Goal: Navigation & Orientation: Find specific page/section

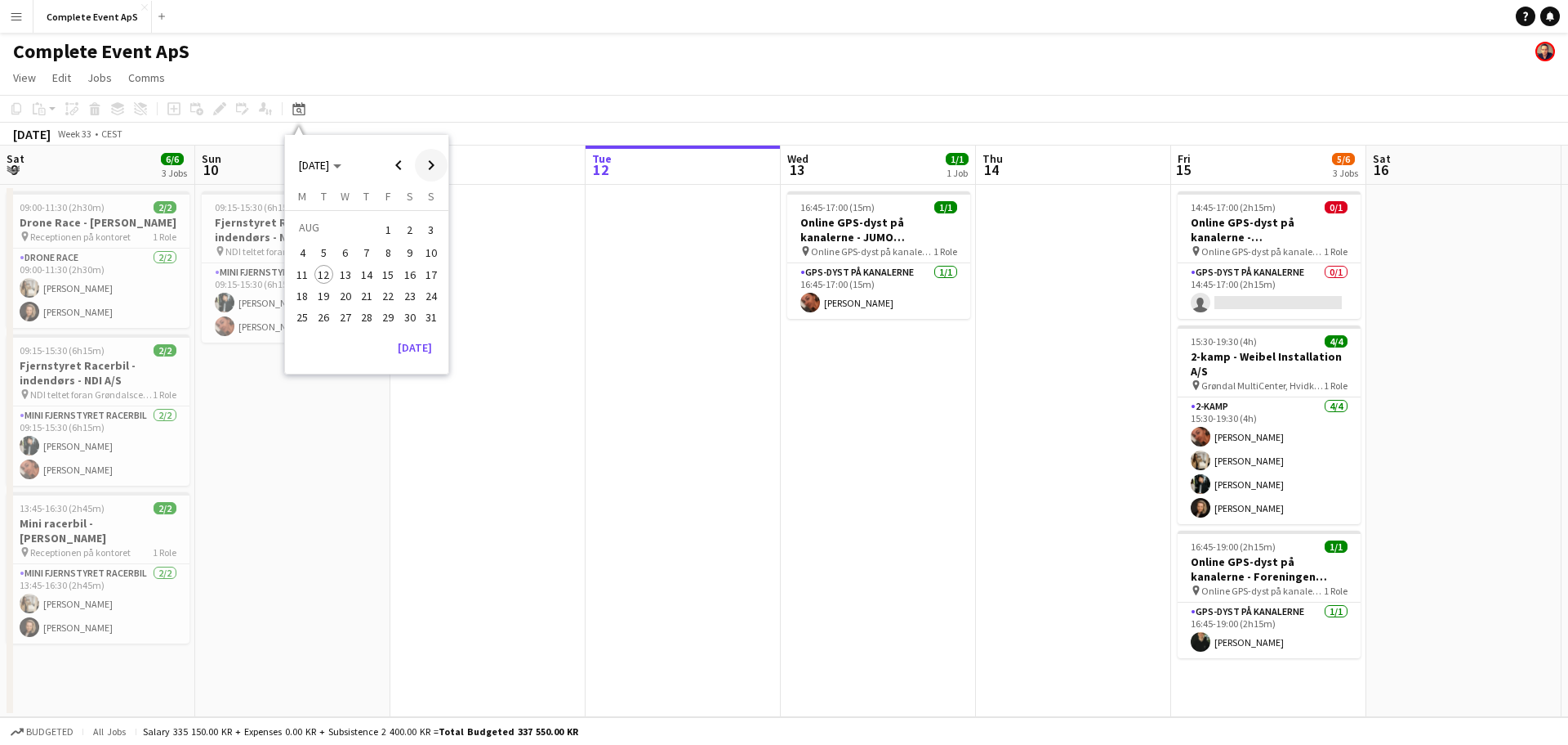
scroll to position [0, 390]
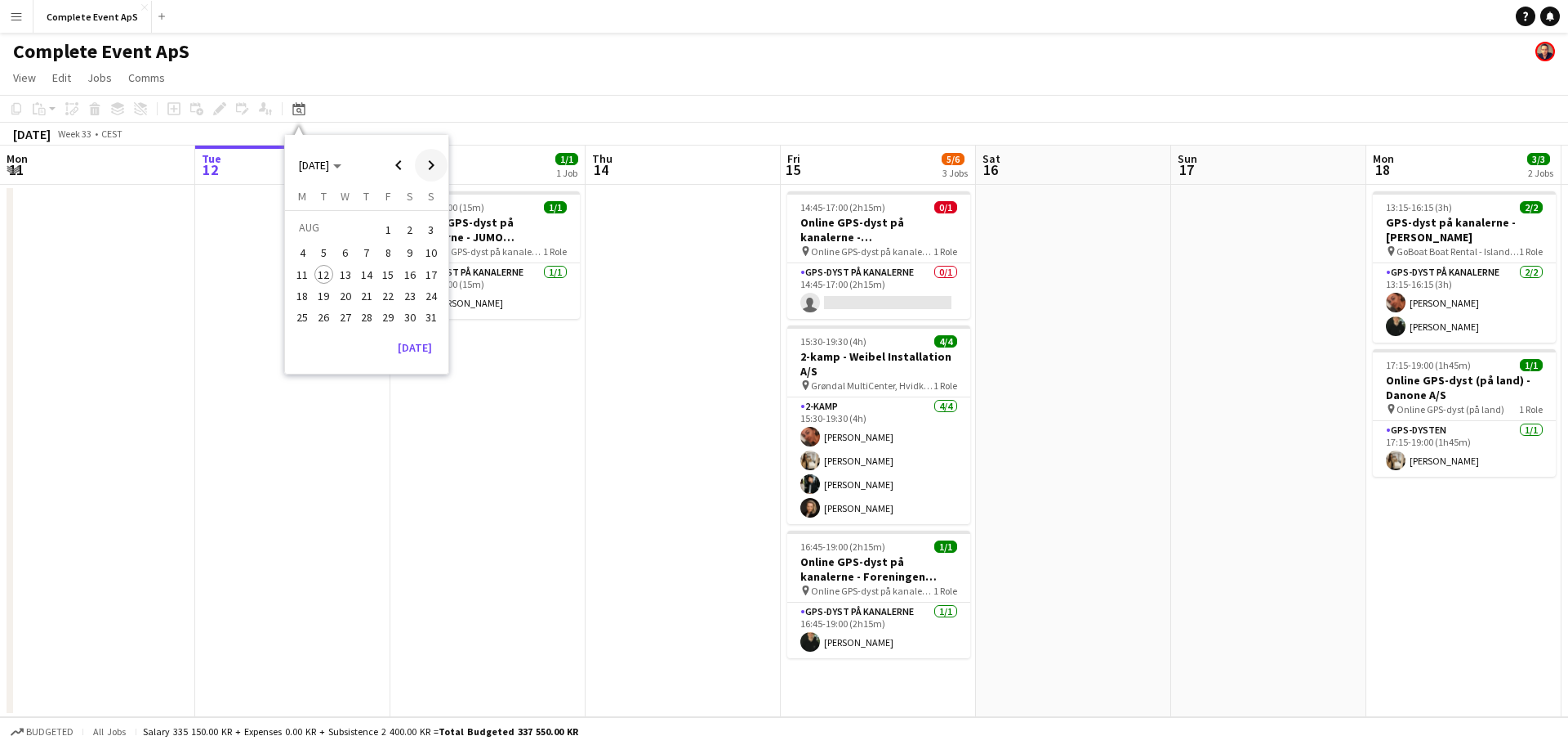
click at [432, 167] on span "Next month" at bounding box center [431, 165] width 33 height 33
click at [364, 264] on span "11" at bounding box center [366, 270] width 19 height 19
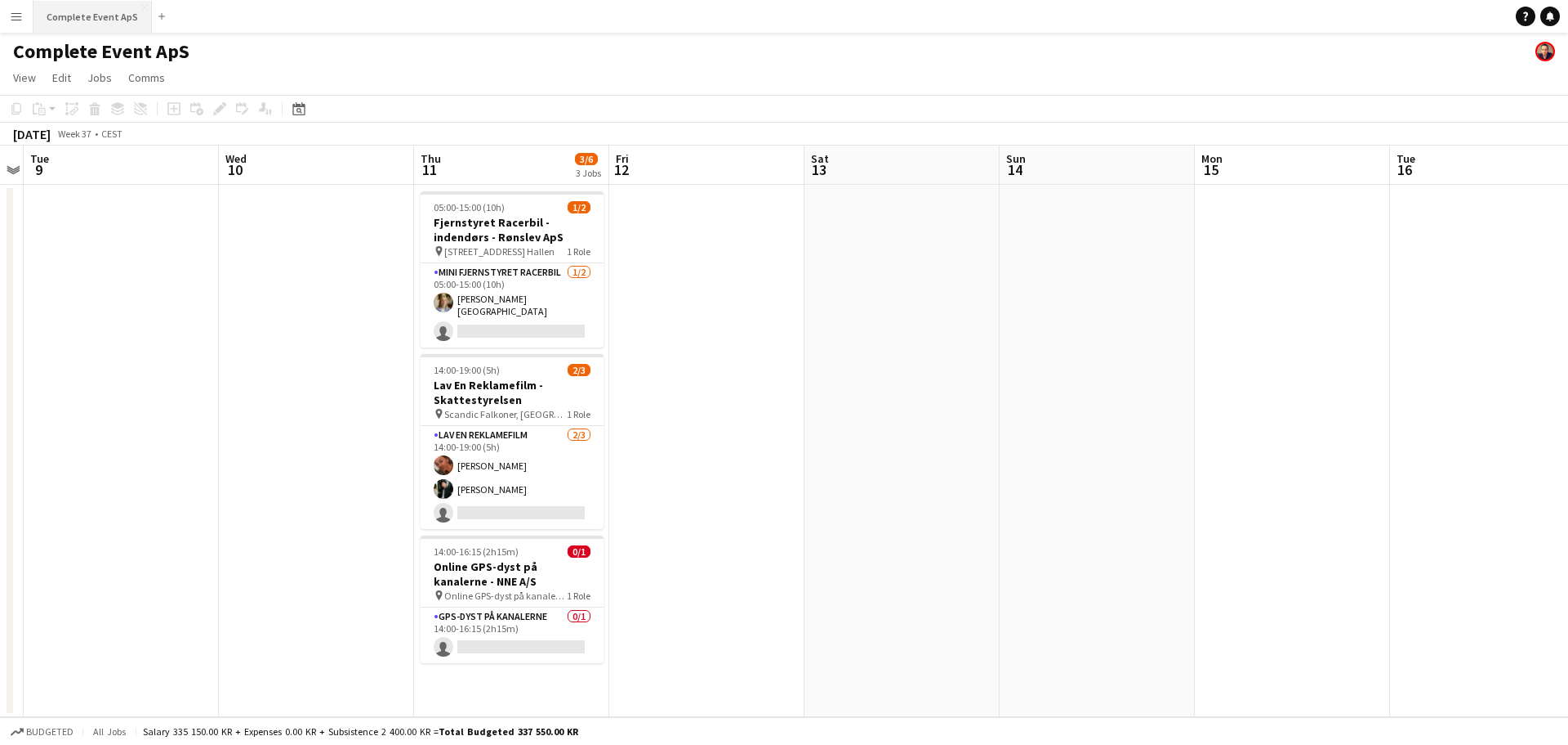
click at [84, 13] on button "Complete Event ApS Close" at bounding box center [92, 17] width 118 height 32
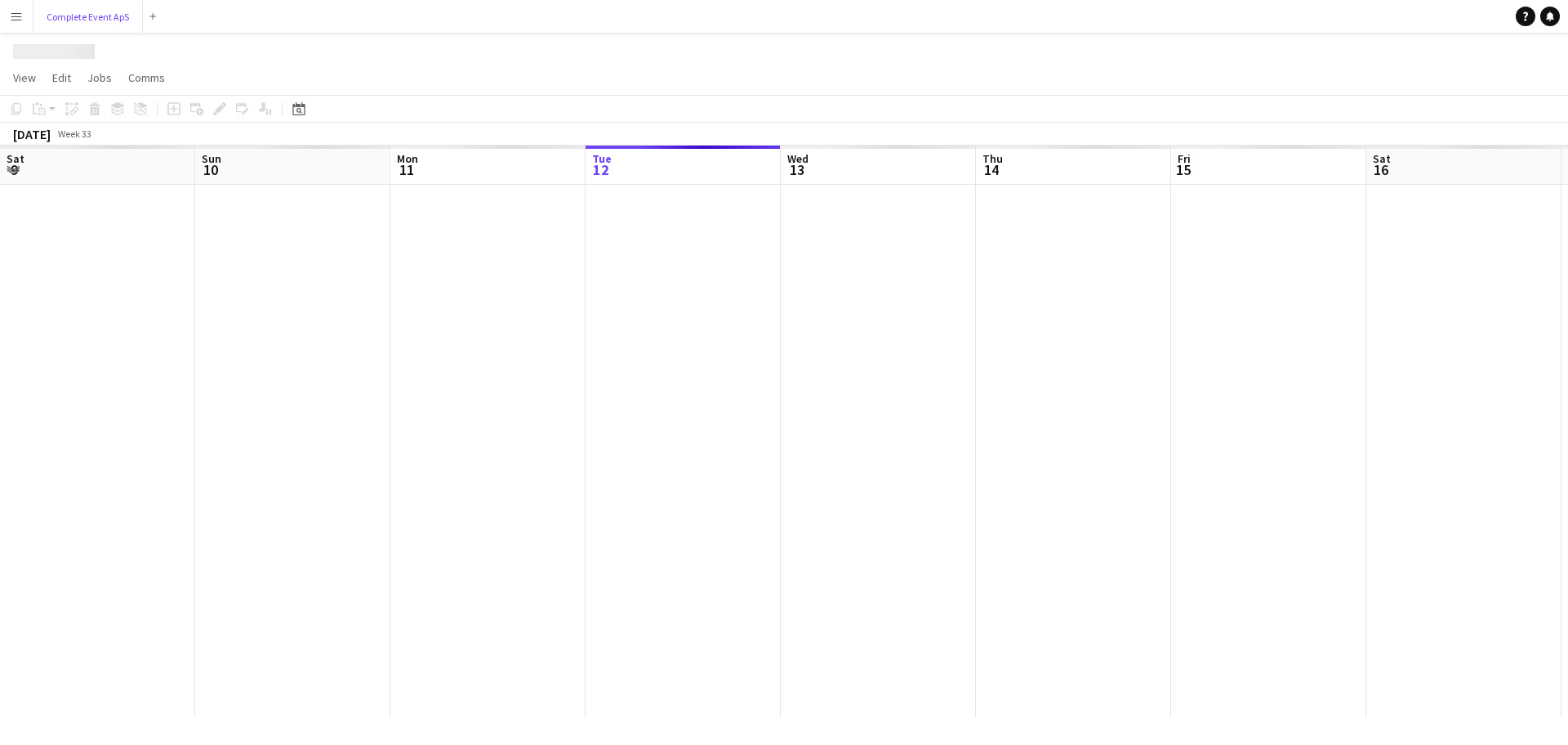
scroll to position [0, 390]
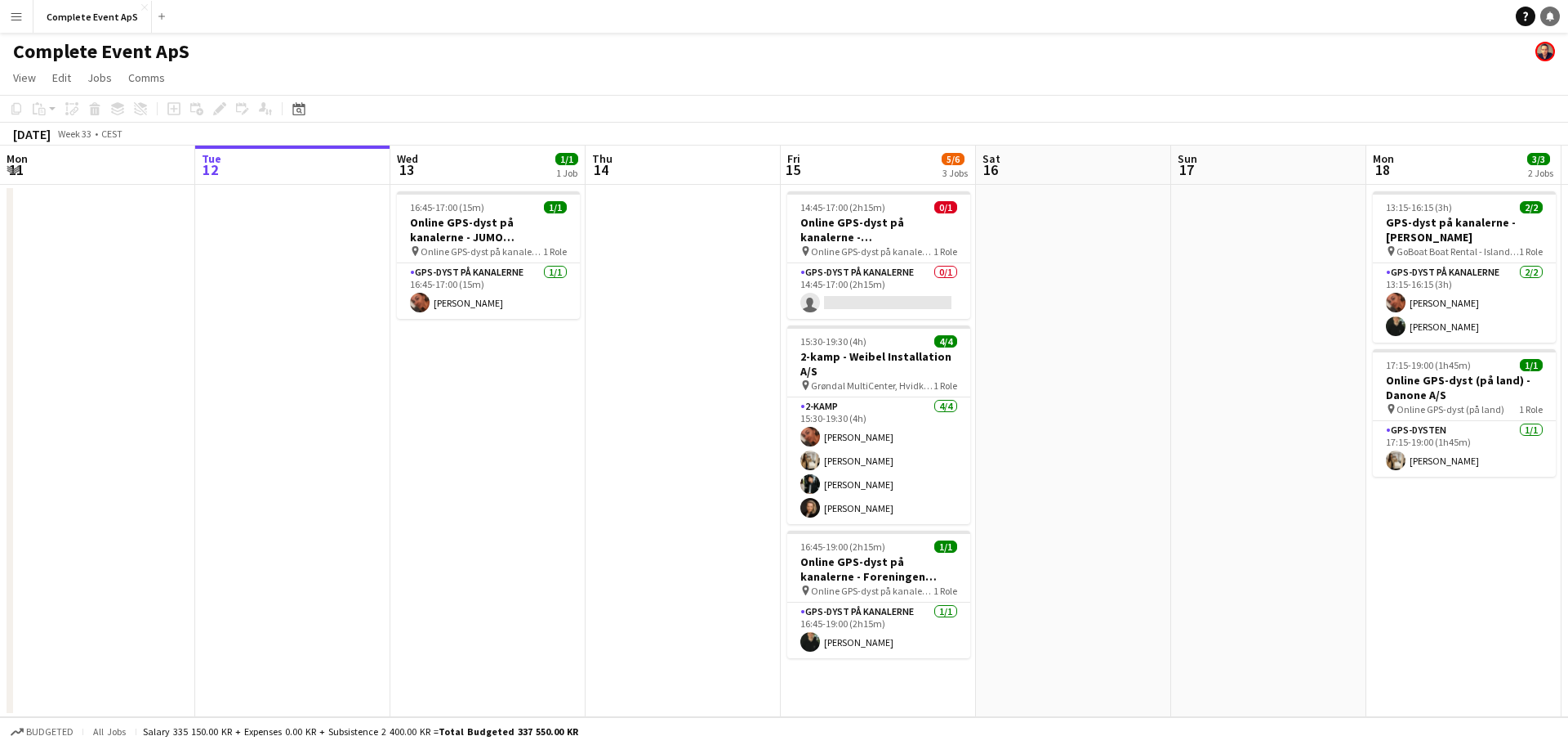
click at [1550, 18] on icon at bounding box center [1550, 15] width 8 height 8
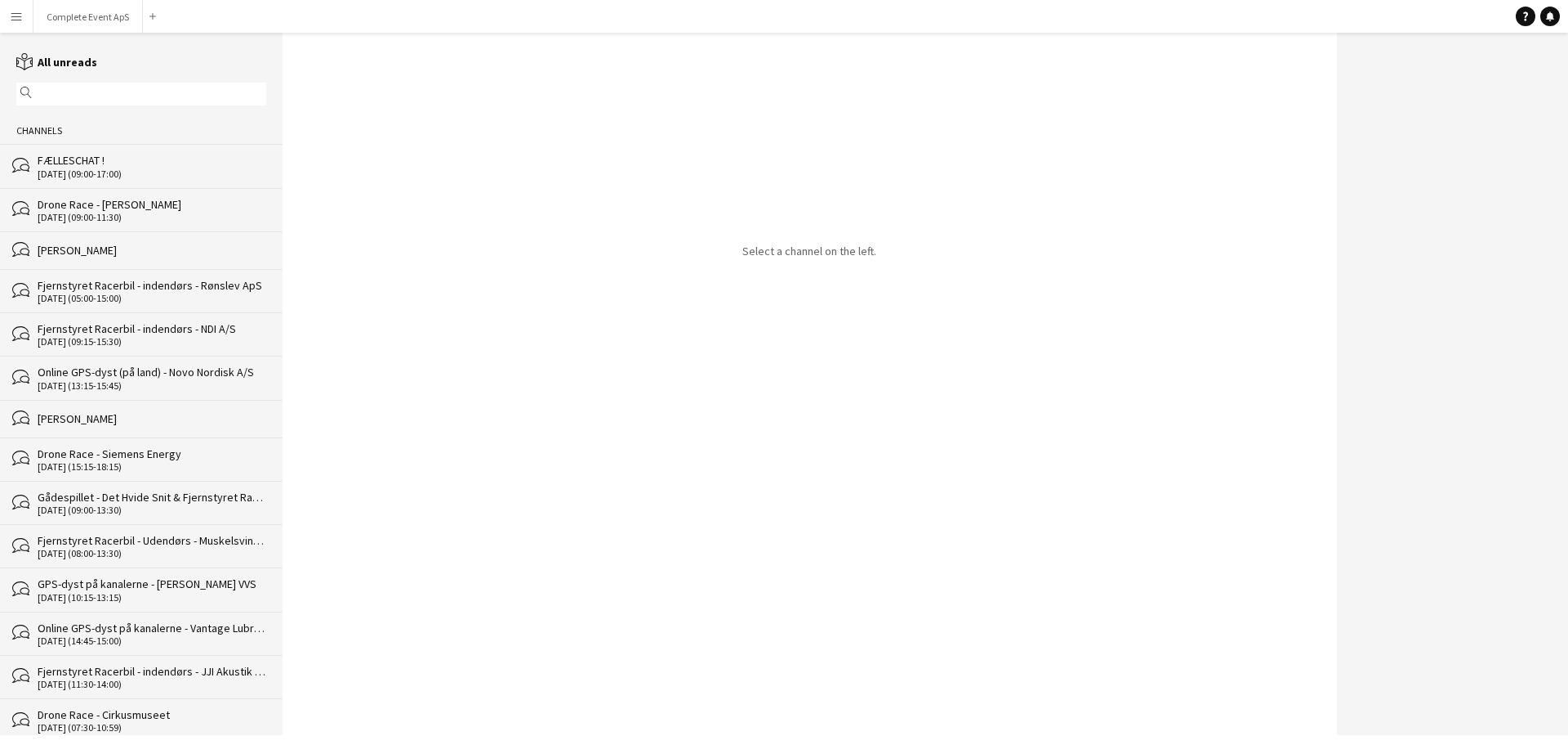
click at [122, 160] on div "FÆLLESCHAT !" at bounding box center [151, 160] width 229 height 15
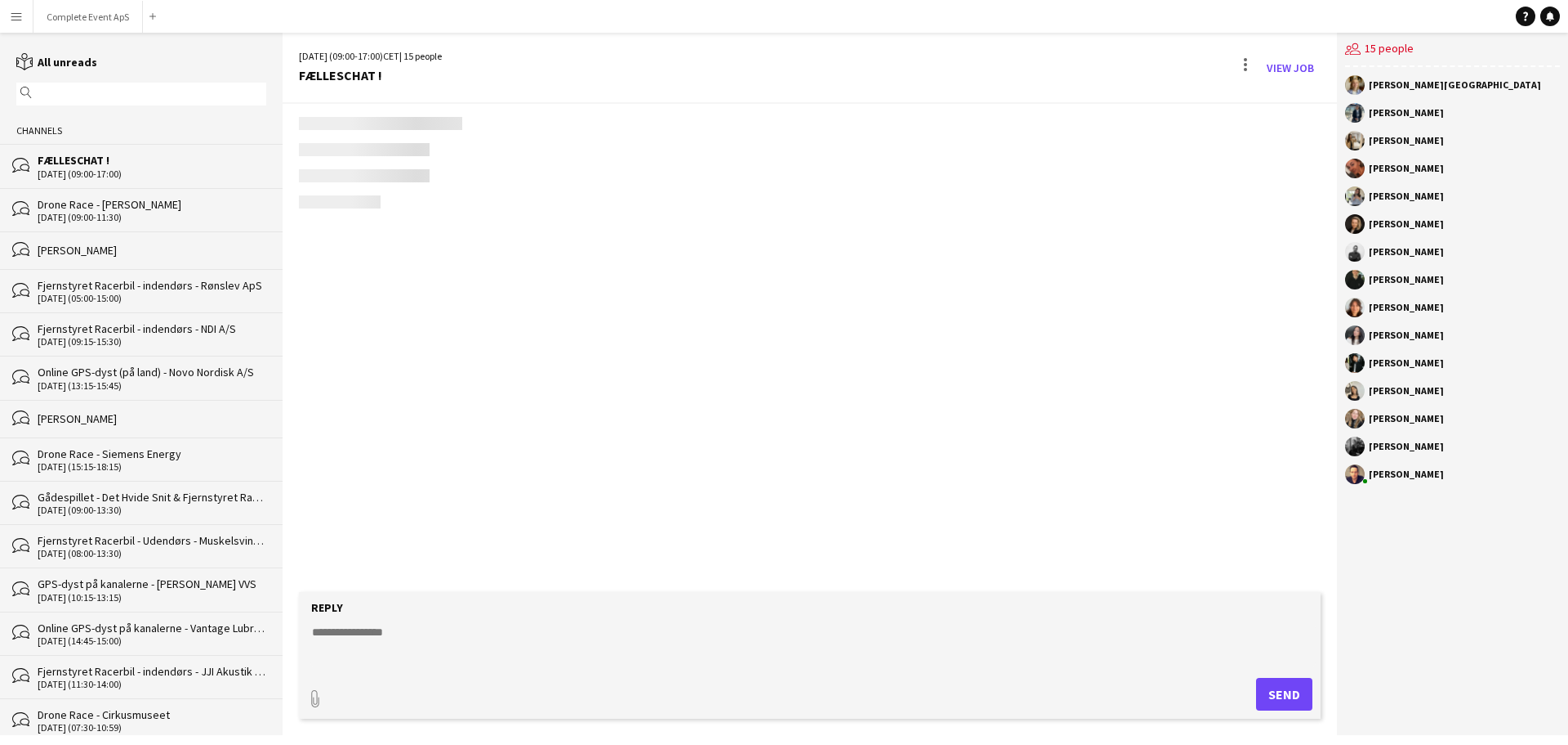
scroll to position [2985, 0]
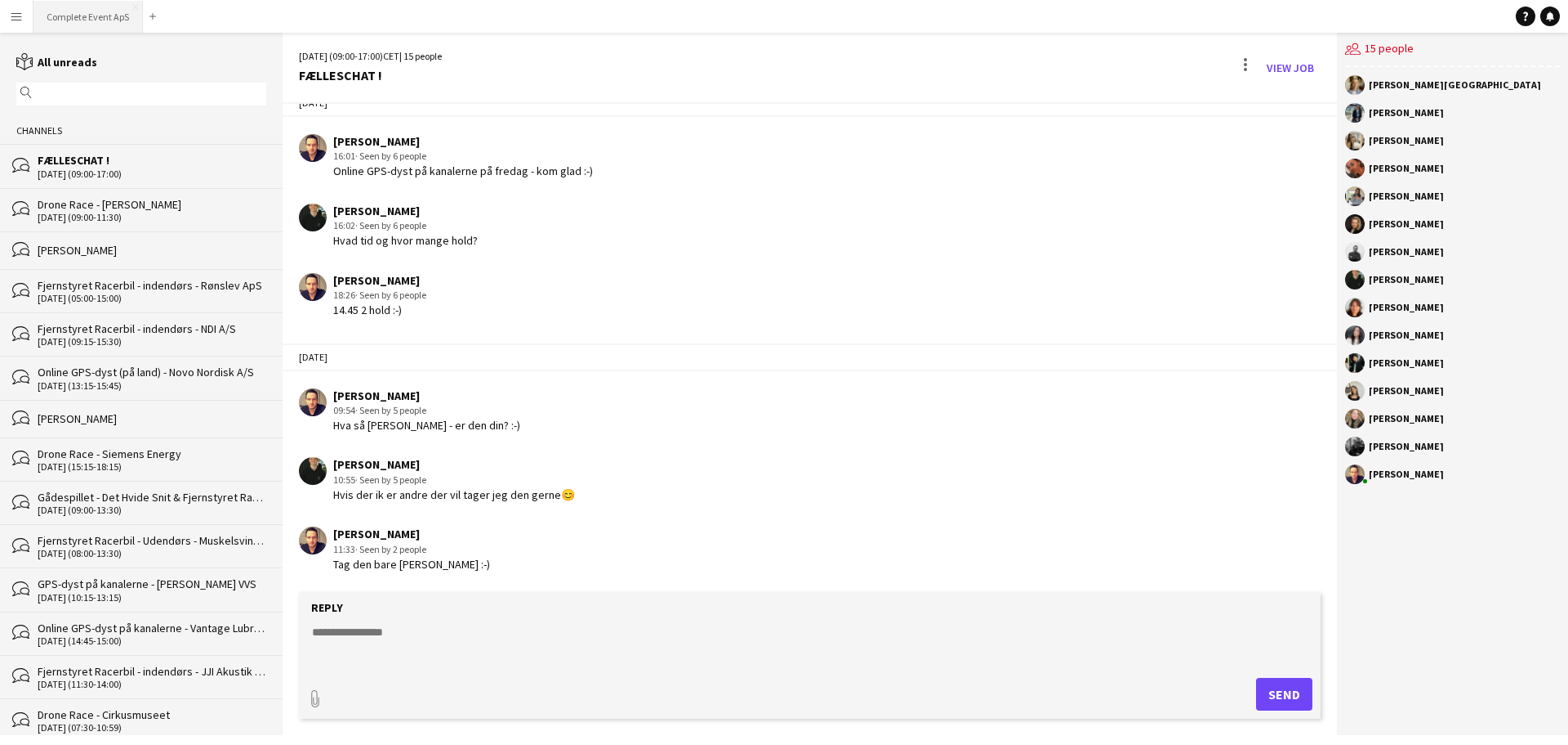
click at [79, 19] on button "Complete Event ApS Close" at bounding box center [87, 17] width 109 height 32
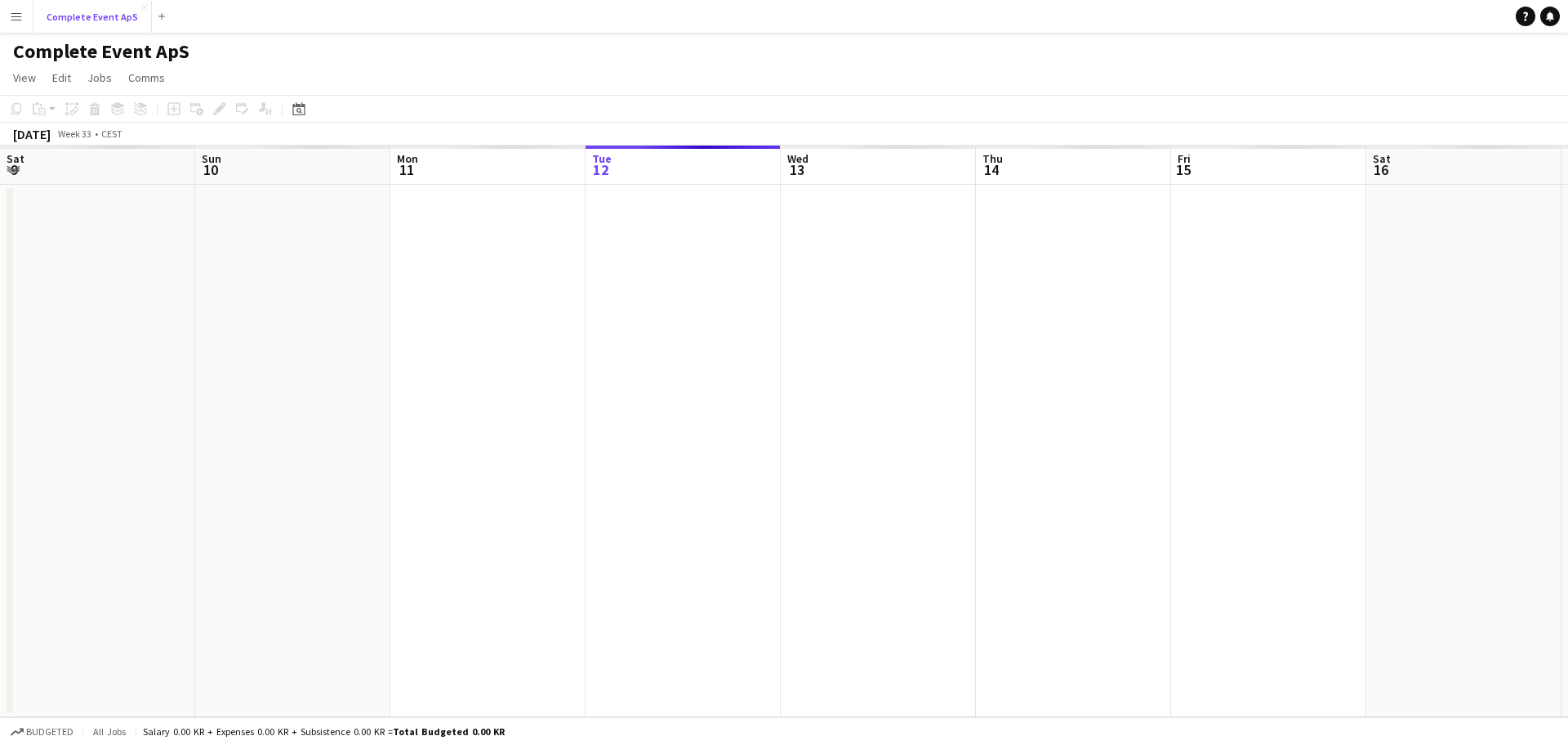
scroll to position [0, 390]
